Goal: Task Accomplishment & Management: Use online tool/utility

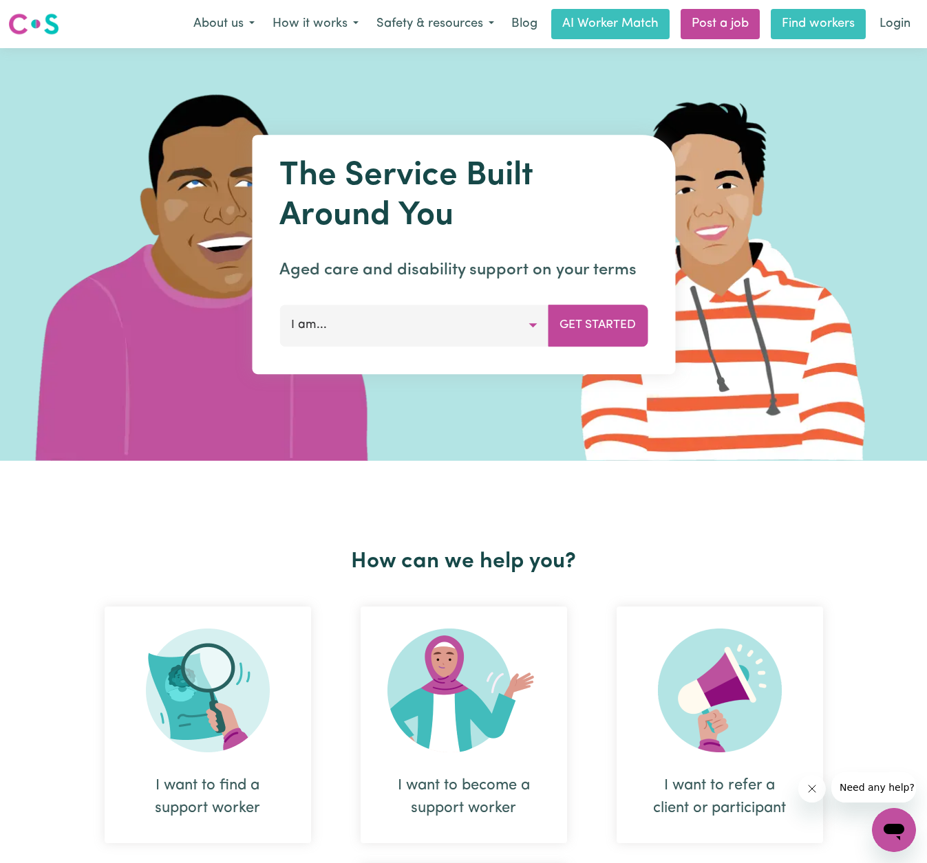
click at [798, 22] on link "Find workers" at bounding box center [818, 24] width 95 height 30
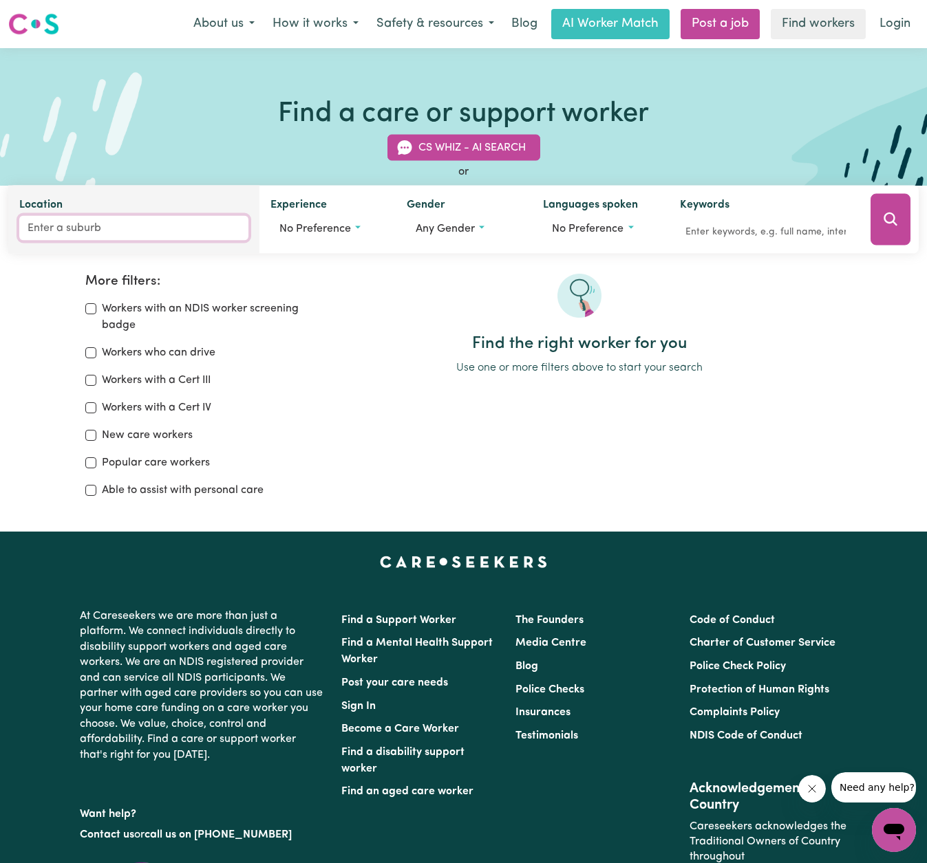
click at [72, 233] on input "Location" at bounding box center [133, 228] width 229 height 25
type input "bee"
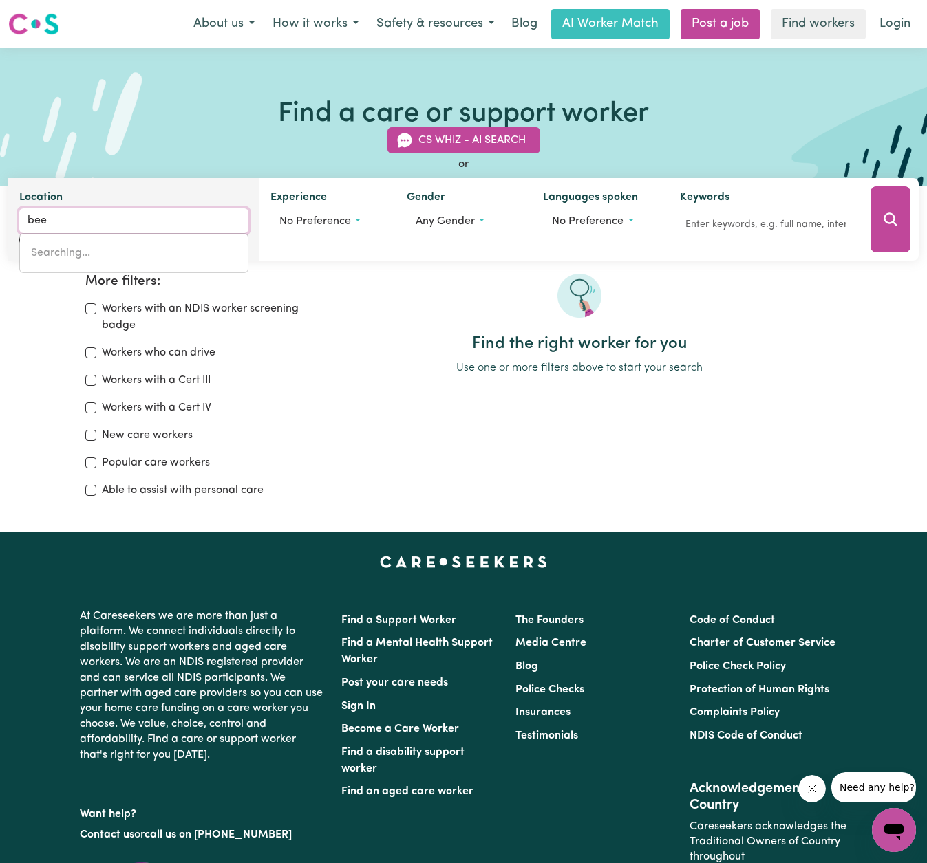
type input "beeAC, [GEOGRAPHIC_DATA], 3251"
type input "beer"
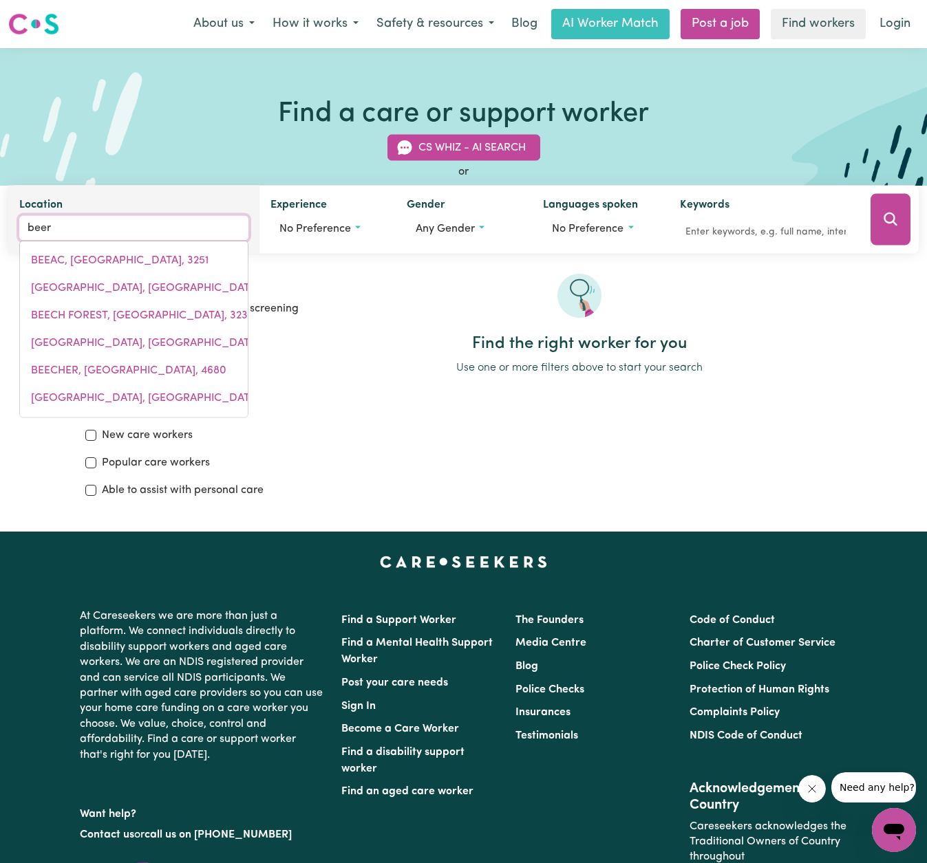
type input "beerBURRUM, [GEOGRAPHIC_DATA], 4517"
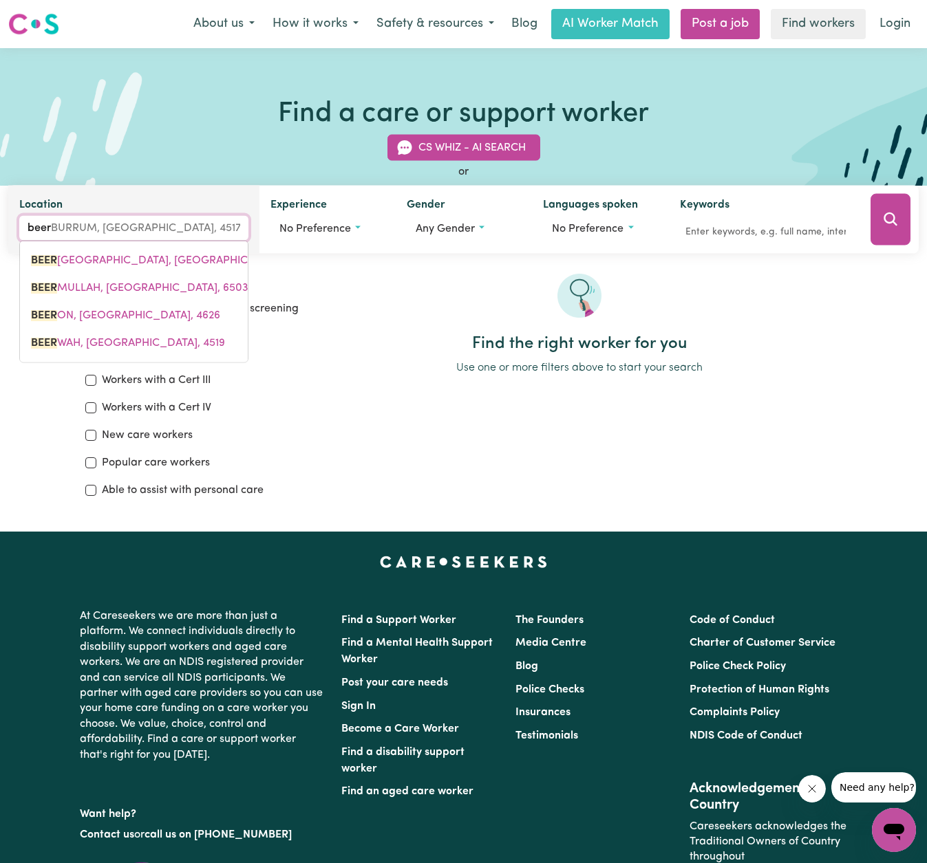
type input "beerw"
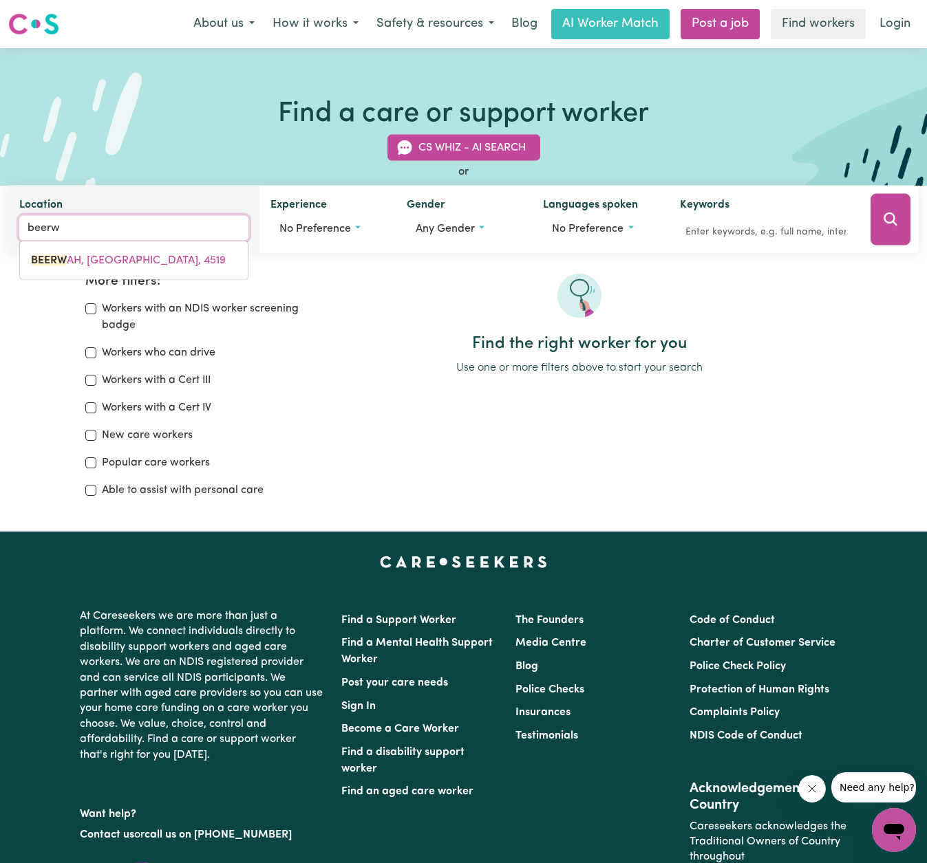
type input "beerwAH, [GEOGRAPHIC_DATA], 4519"
type input "beerwa"
type input "beerwaH, [GEOGRAPHIC_DATA], 4519"
type input "beerwah"
type input "[GEOGRAPHIC_DATA], [GEOGRAPHIC_DATA], 4519"
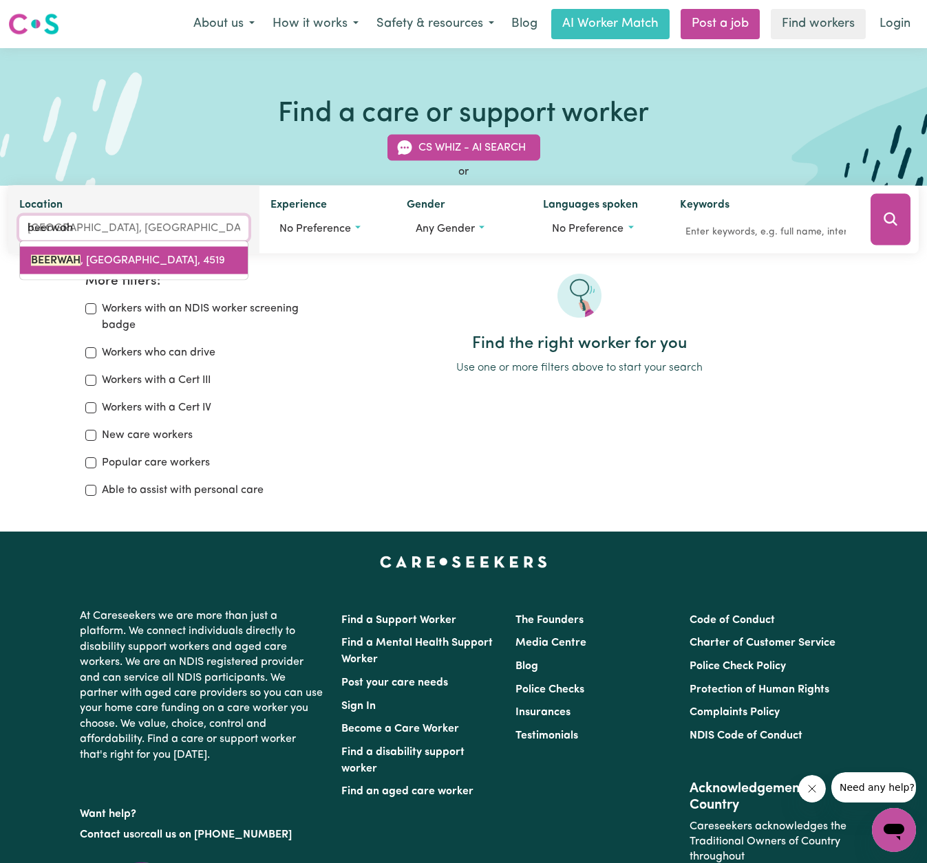
click at [109, 259] on span "[GEOGRAPHIC_DATA] , [GEOGRAPHIC_DATA], 4519" at bounding box center [128, 260] width 194 height 11
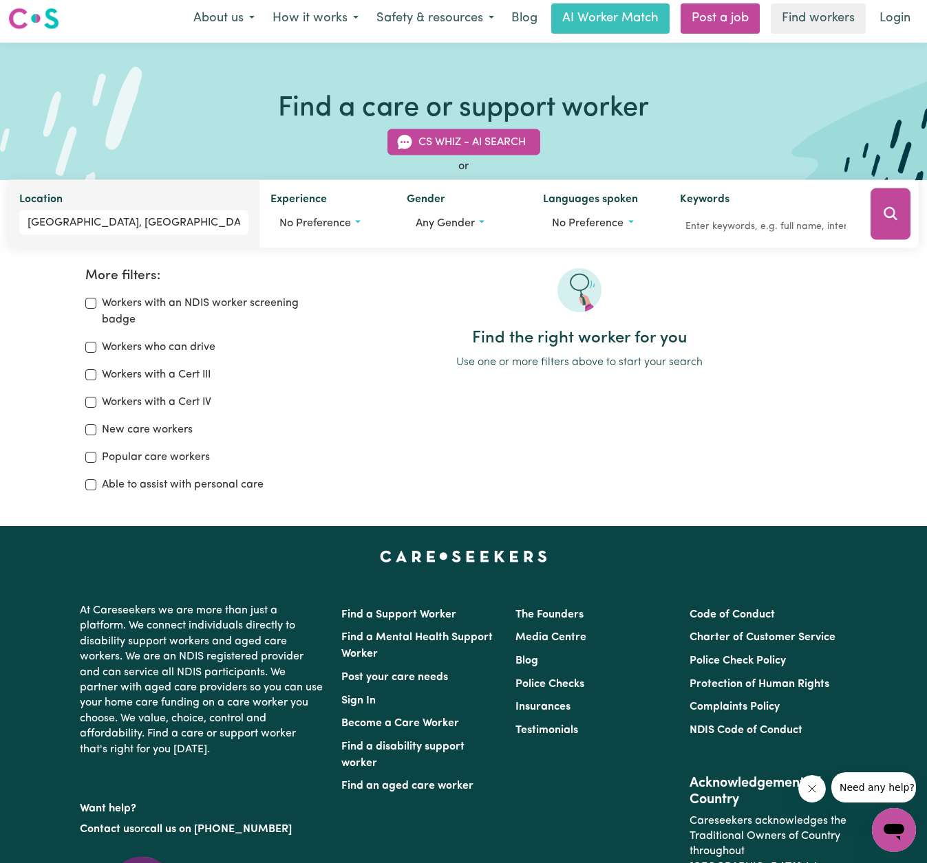
scroll to position [4, 0]
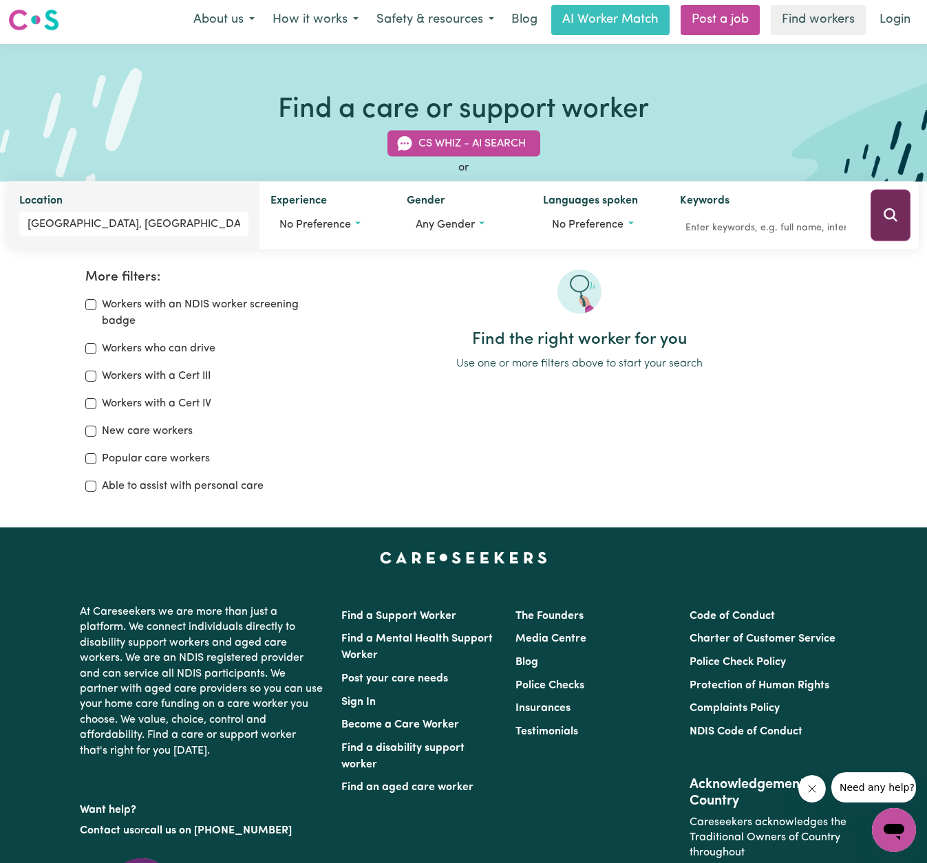
click at [894, 215] on icon "Search" at bounding box center [889, 214] width 13 height 13
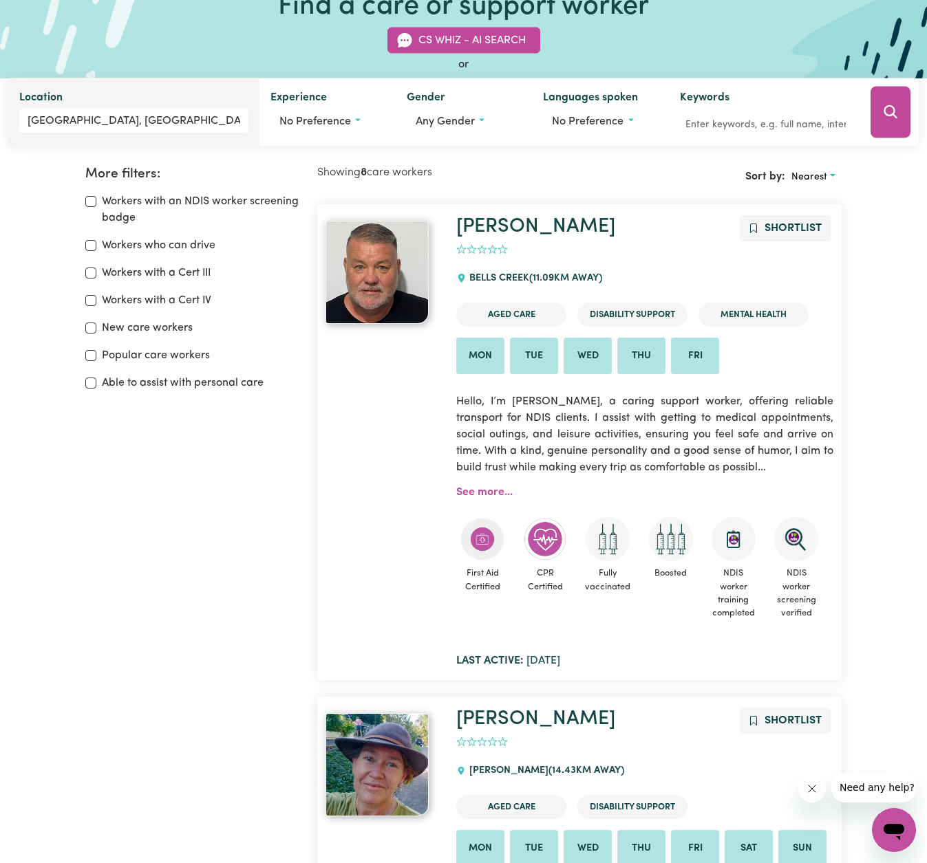
scroll to position [107, 0]
click at [480, 226] on link "[PERSON_NAME]" at bounding box center [535, 227] width 159 height 20
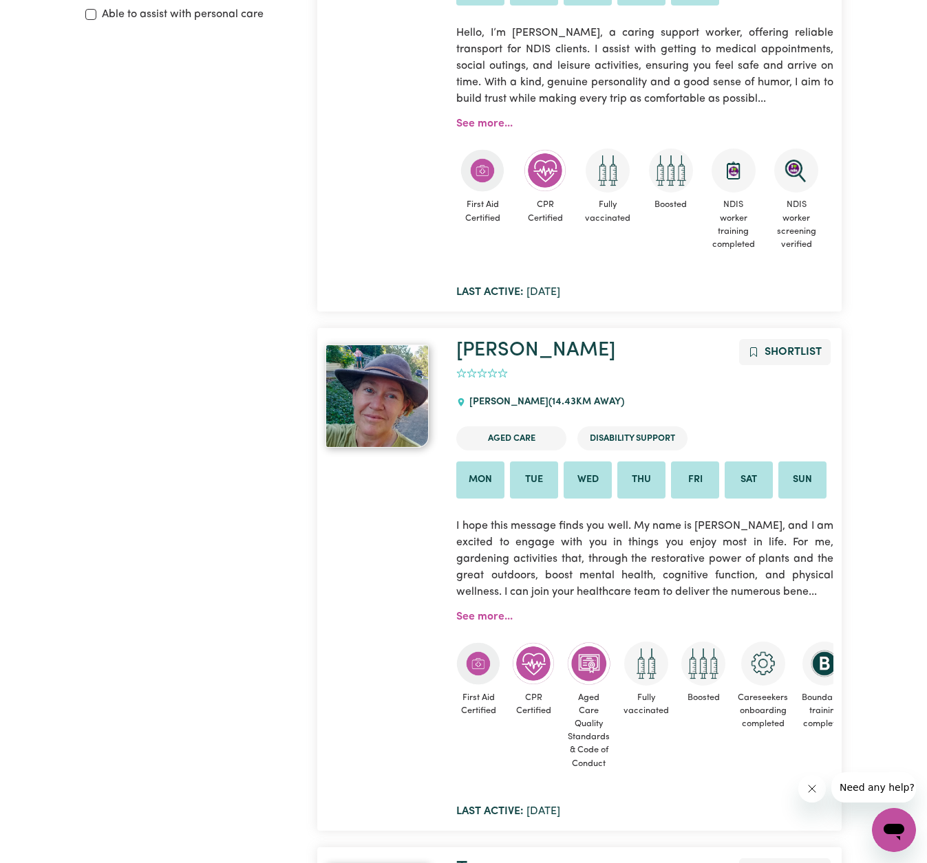
scroll to position [477, 0]
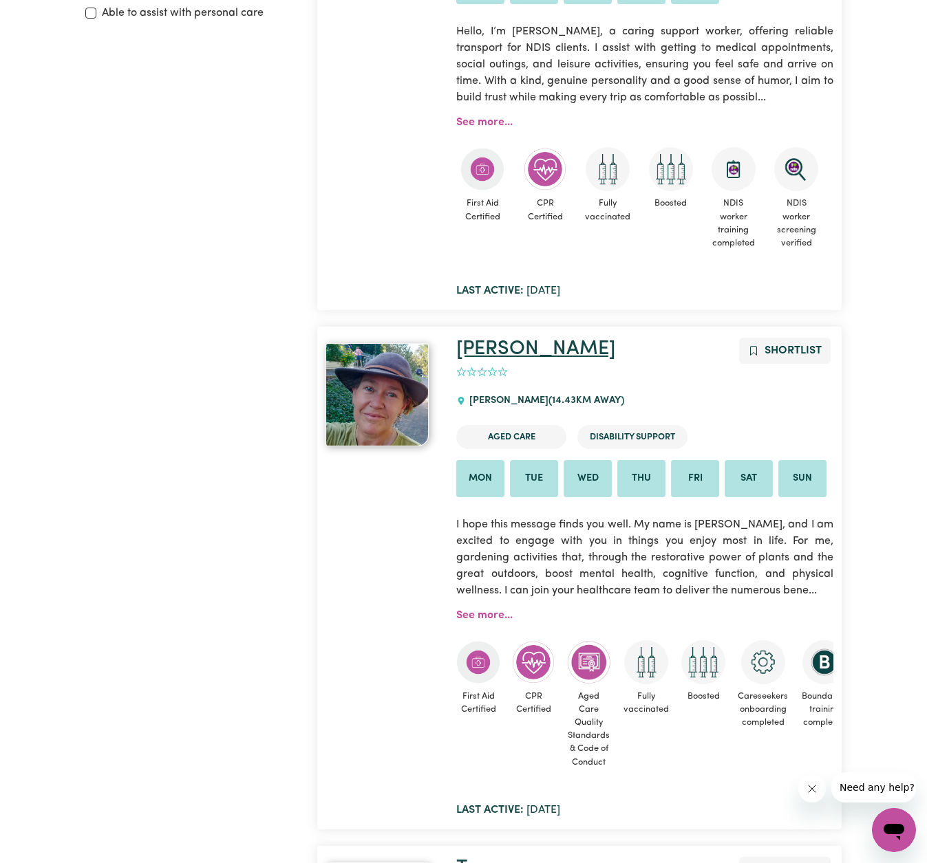
click at [481, 347] on link "[PERSON_NAME]" at bounding box center [535, 349] width 159 height 20
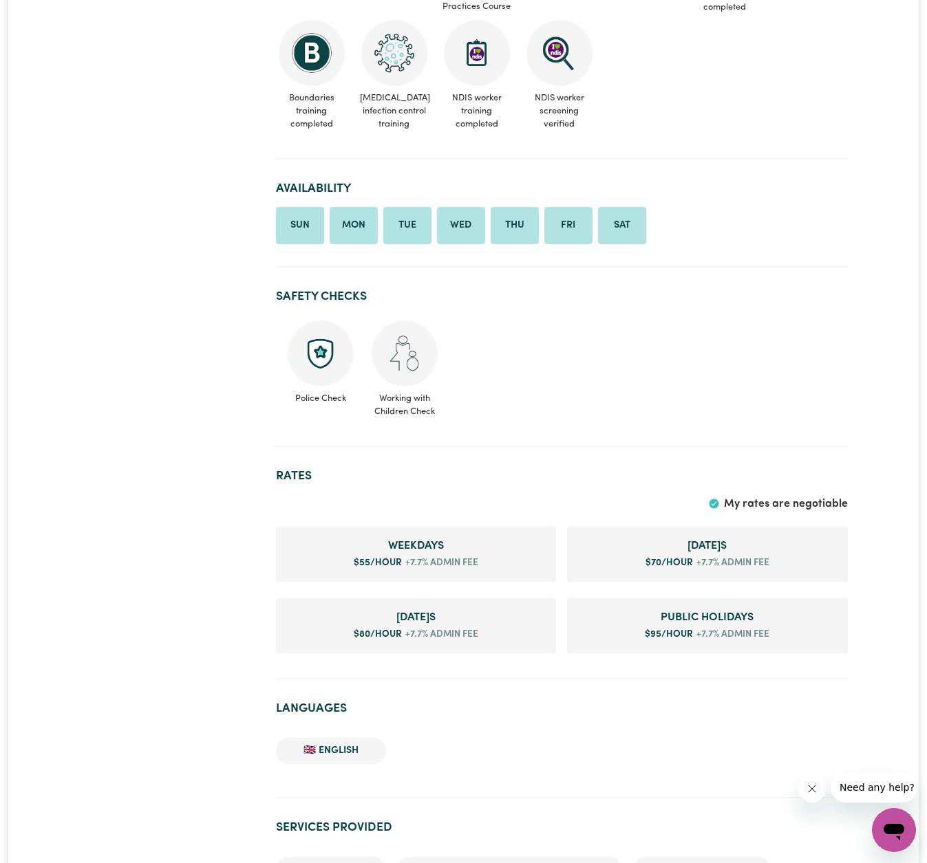
scroll to position [854, 0]
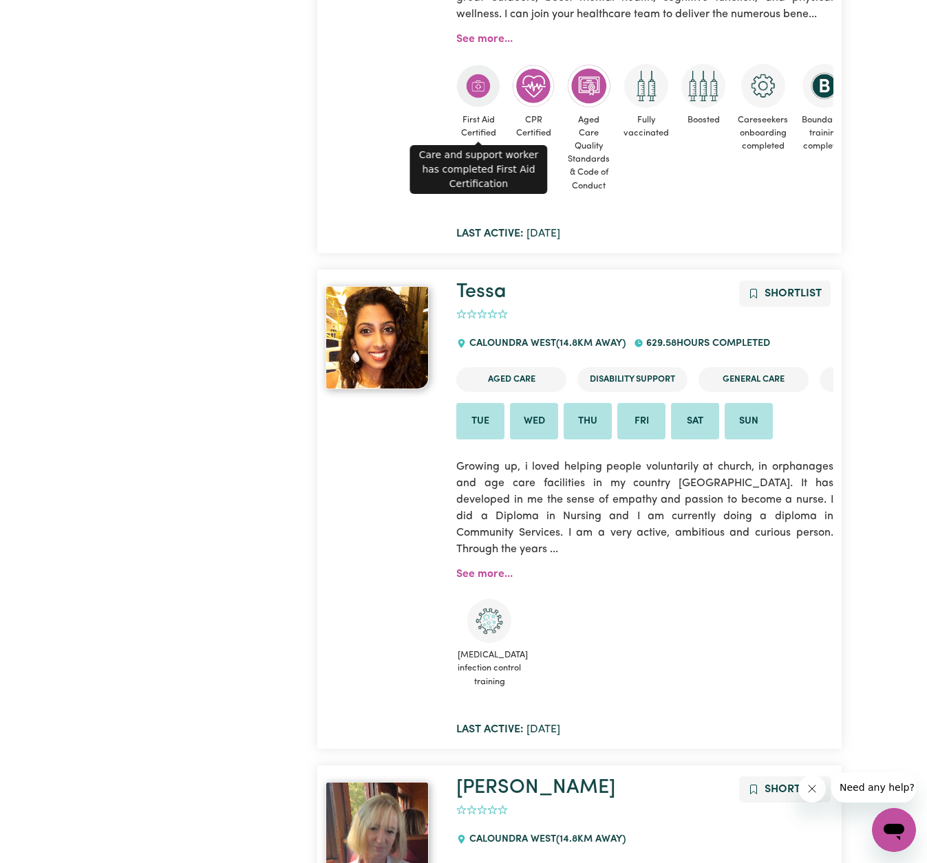
scroll to position [1077, 0]
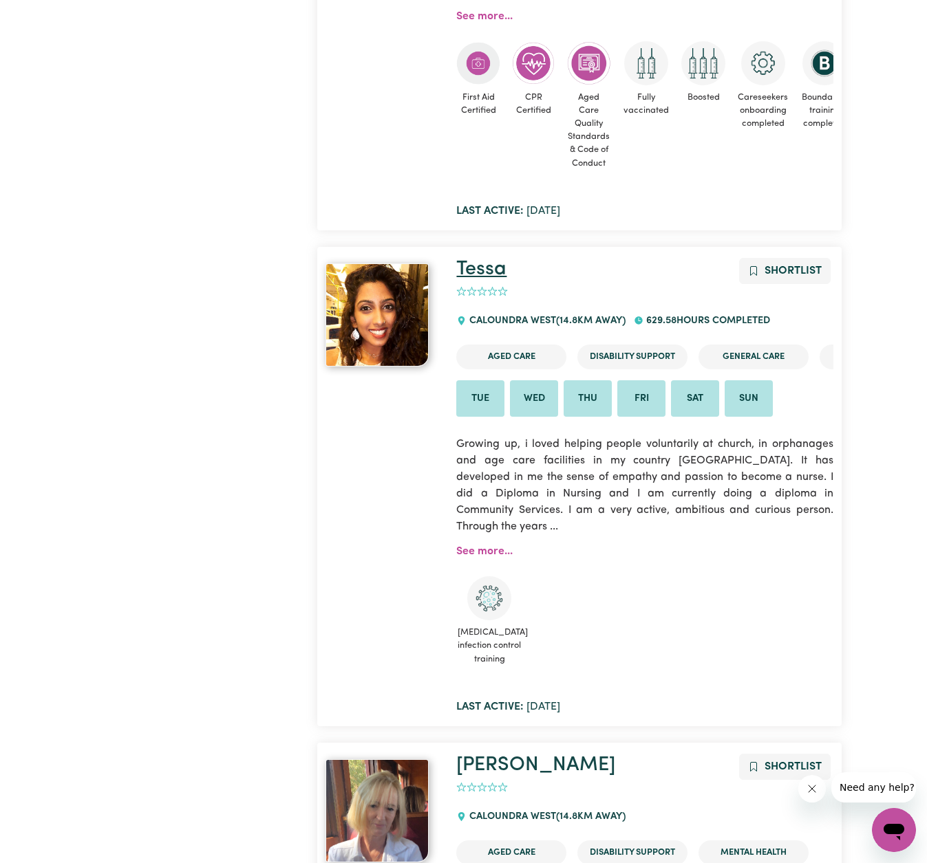
click at [483, 265] on link "Tessa" at bounding box center [481, 269] width 50 height 20
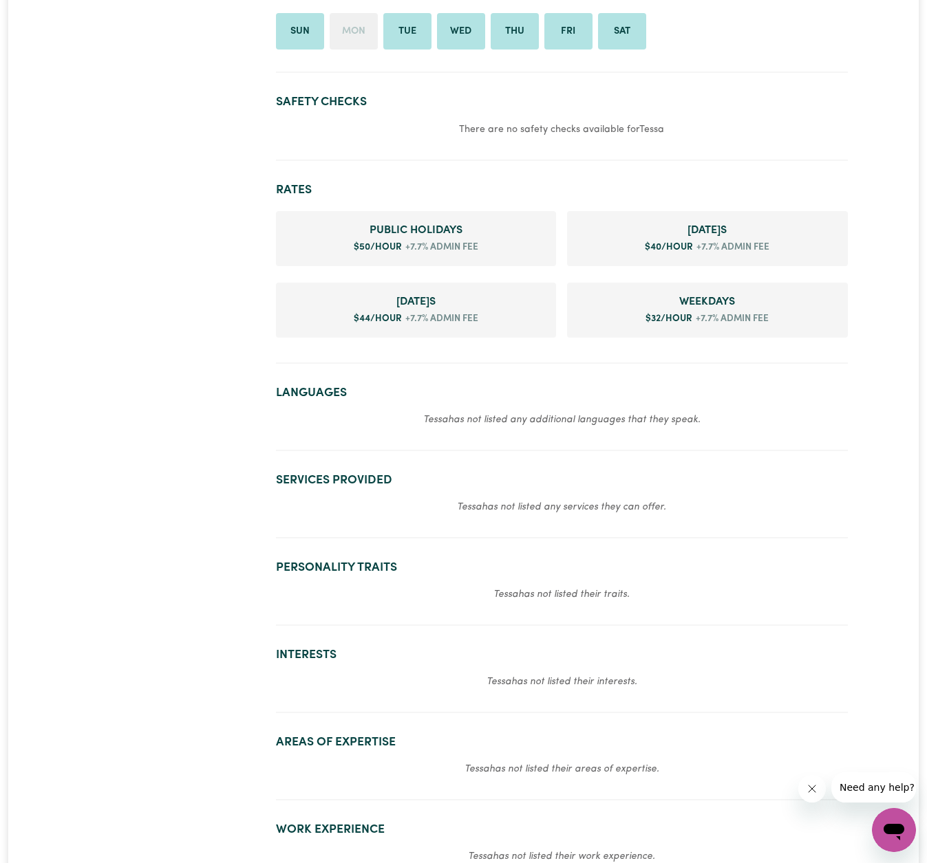
scroll to position [574, 0]
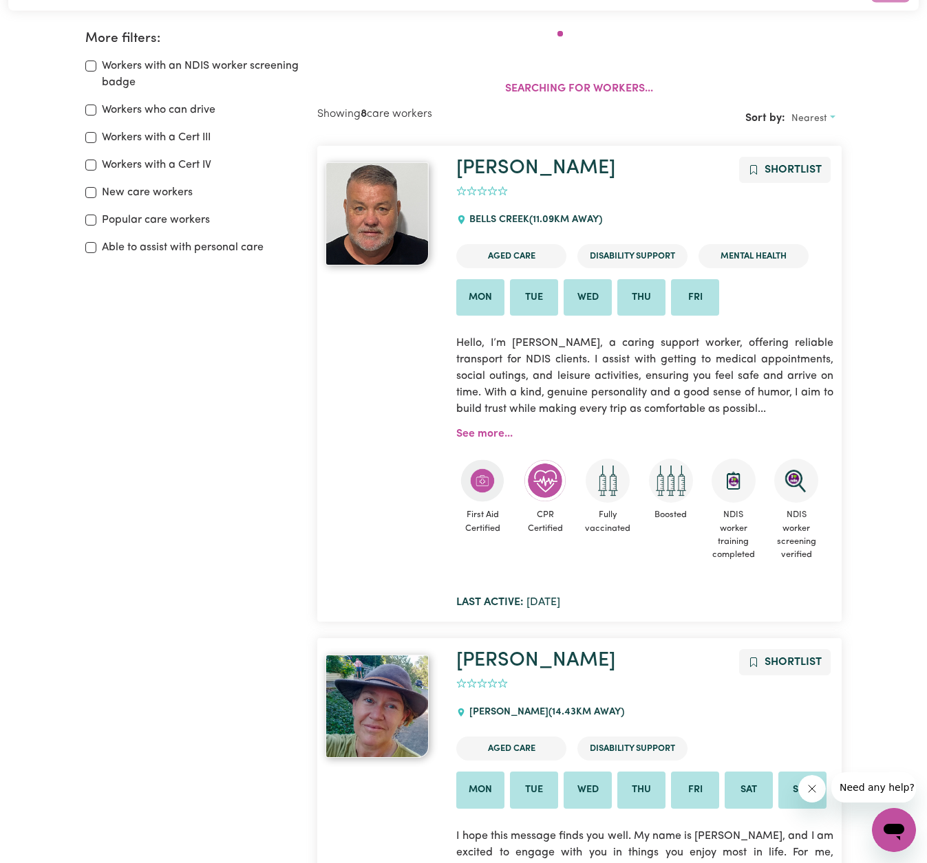
scroll to position [230, 0]
